Goal: Find specific page/section: Find specific page/section

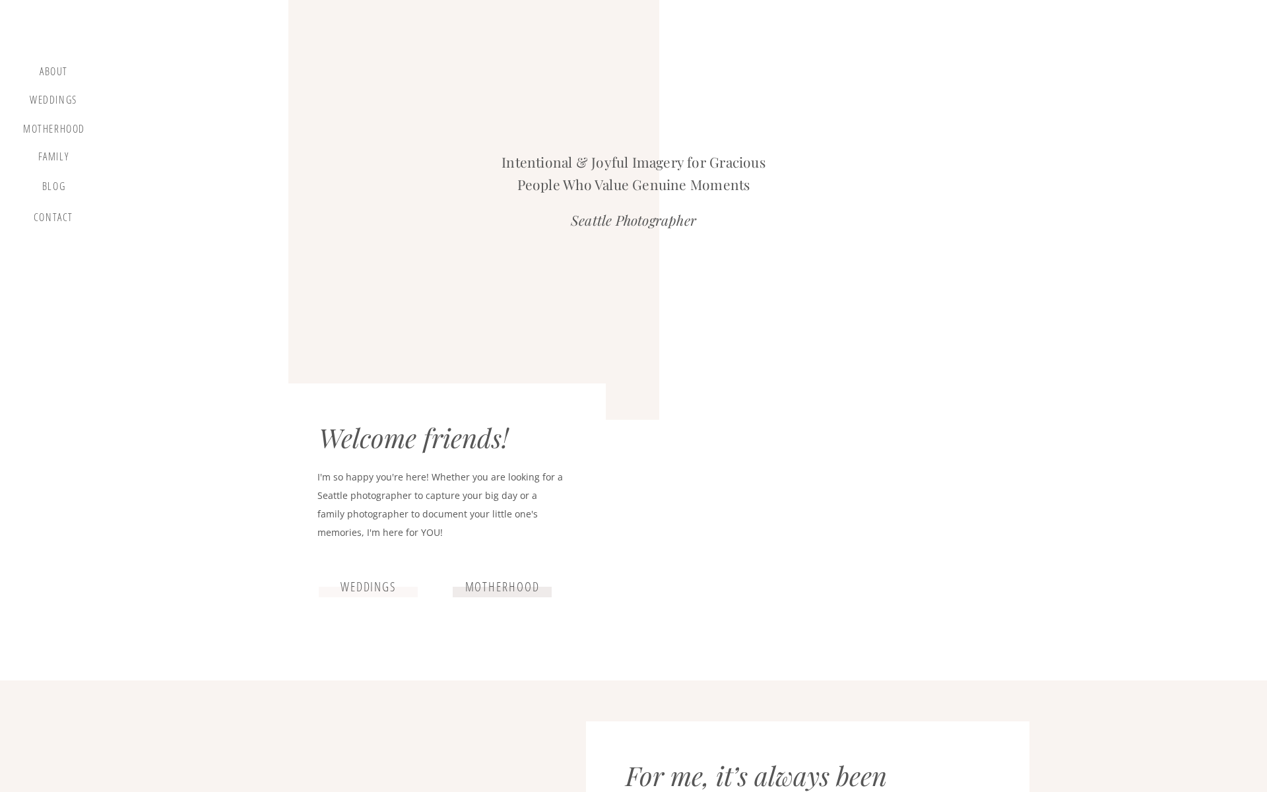
scroll to position [2387, 0]
